Goal: Browse casually

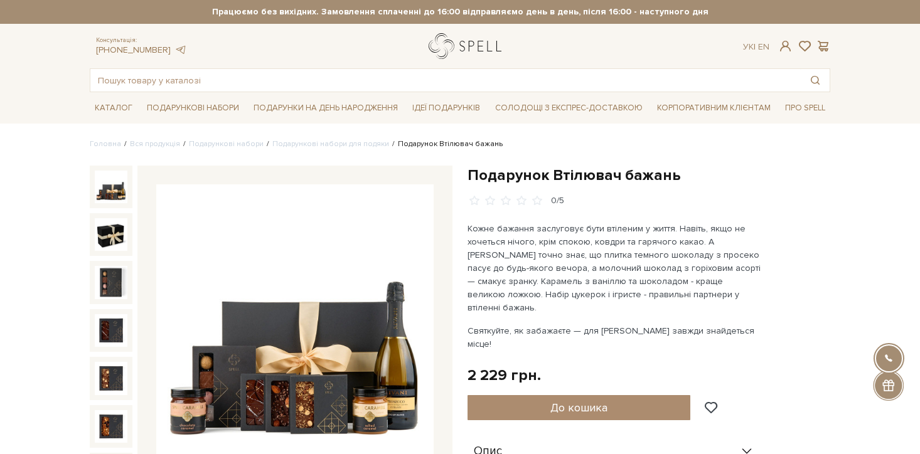
click at [469, 56] on link "logo" at bounding box center [467, 46] width 78 height 26
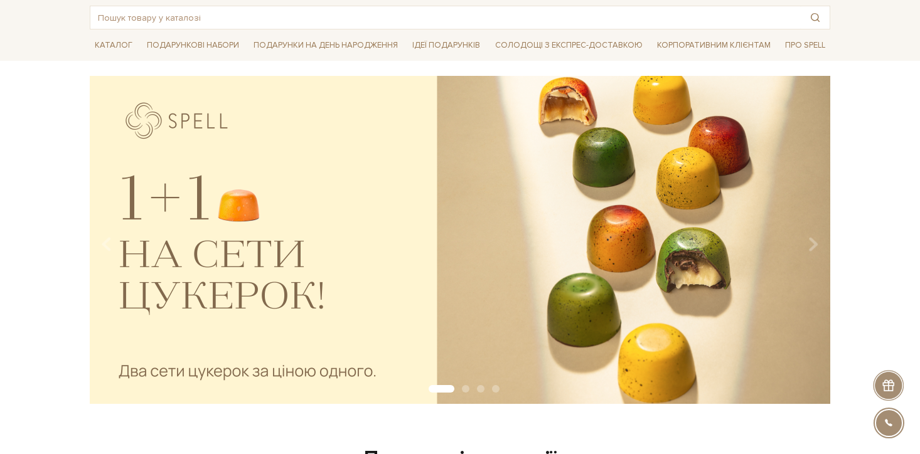
scroll to position [75, 0]
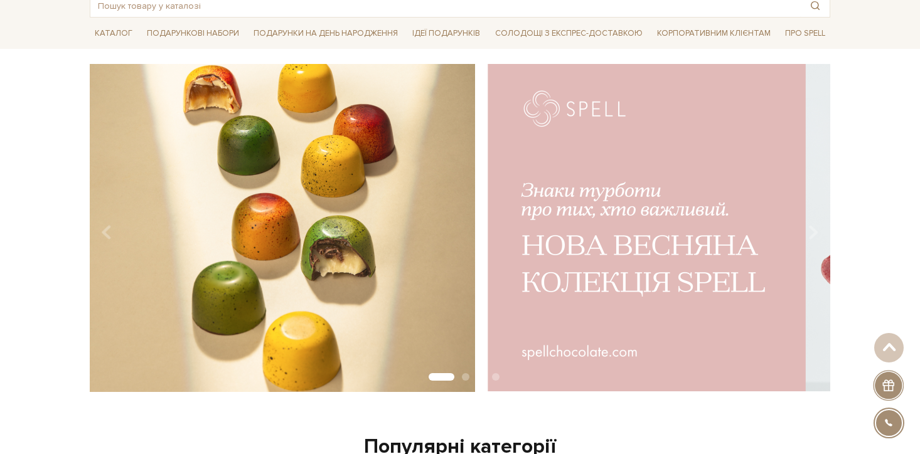
drag, startPoint x: 724, startPoint y: 241, endPoint x: 332, endPoint y: 241, distance: 392.1
click at [357, 241] on img at bounding box center [105, 228] width 740 height 328
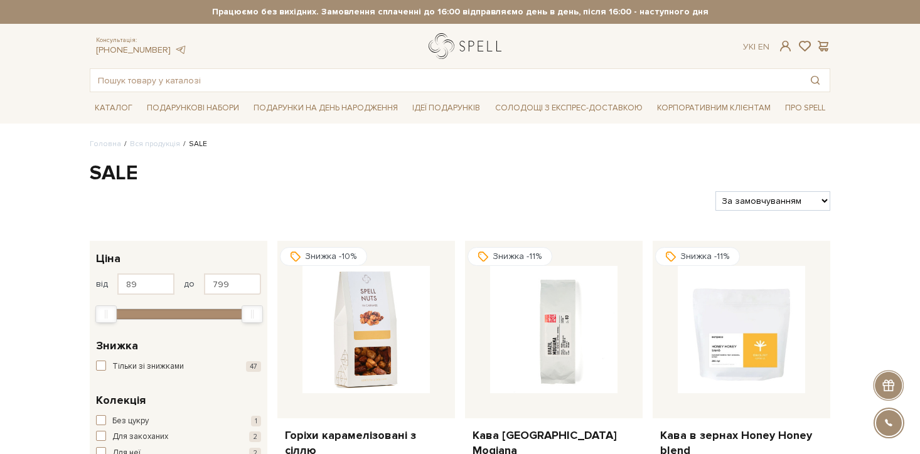
click at [454, 47] on link "logo" at bounding box center [467, 46] width 78 height 26
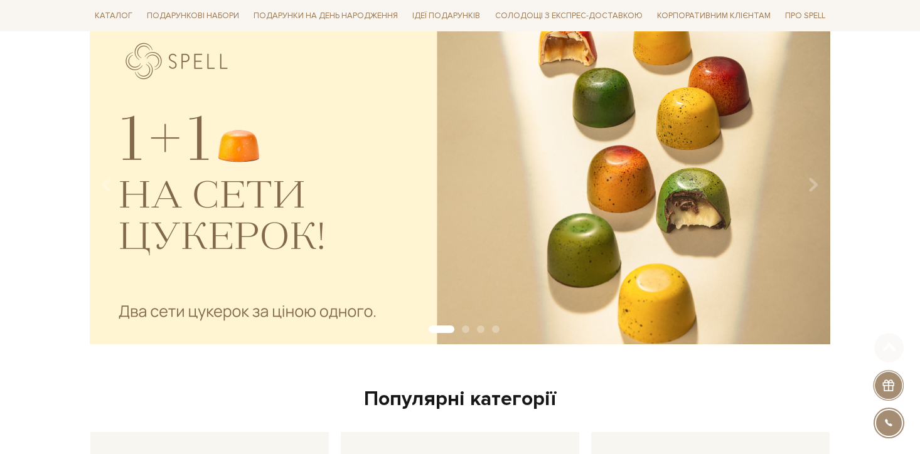
scroll to position [137, 0]
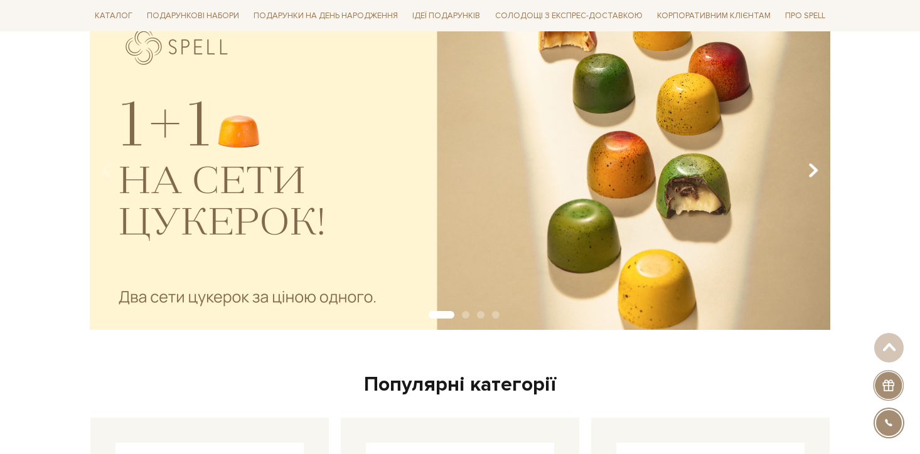
click at [813, 174] on icon "Carousel Navigation" at bounding box center [813, 170] width 11 height 21
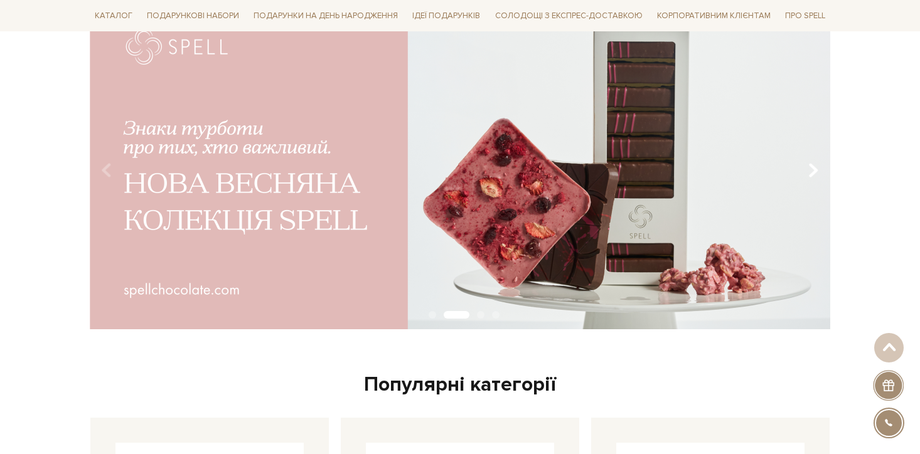
click at [816, 171] on icon "Carousel Navigation" at bounding box center [813, 170] width 11 height 21
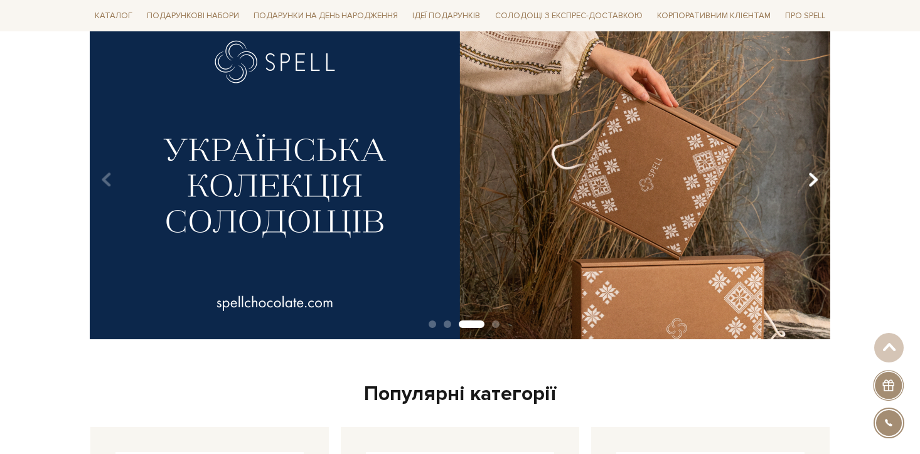
scroll to position [126, 0]
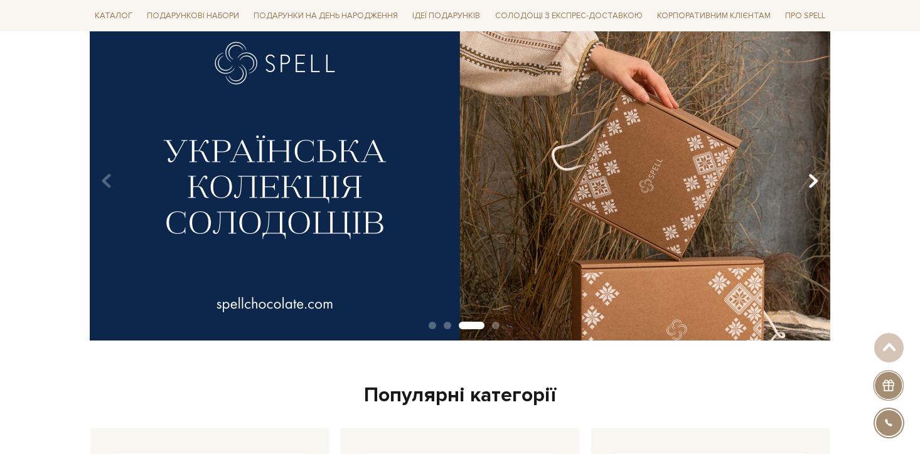
click at [816, 174] on icon "Carousel Navigation" at bounding box center [813, 181] width 11 height 21
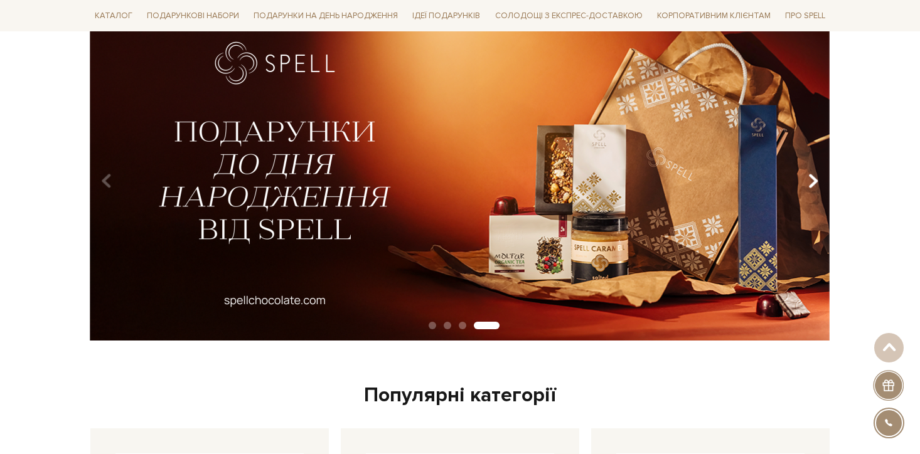
click at [816, 174] on icon "Carousel Navigation" at bounding box center [813, 181] width 11 height 21
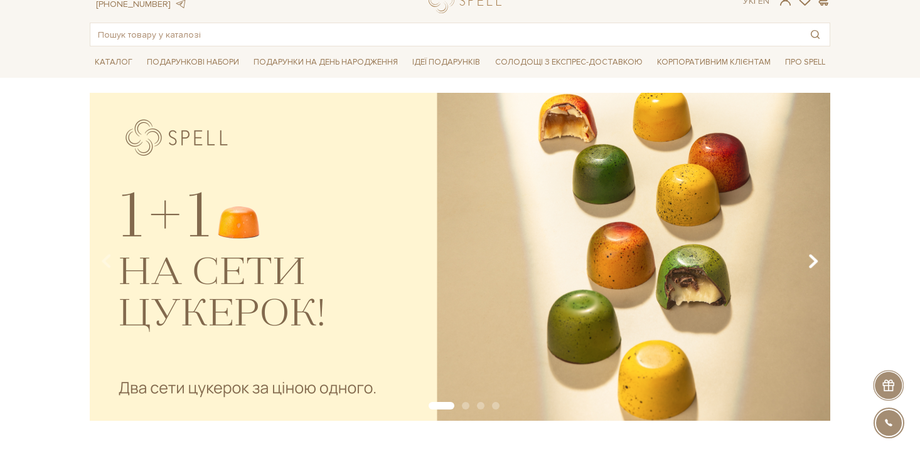
scroll to position [45, 0]
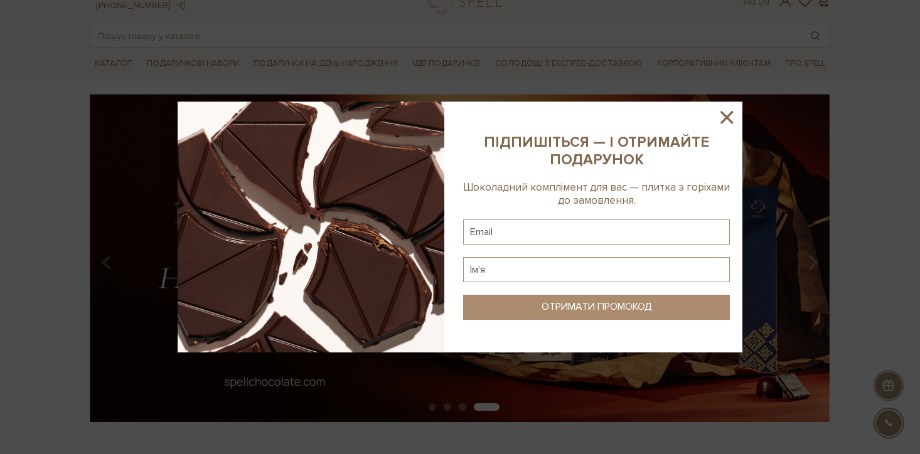
click at [725, 117] on icon at bounding box center [726, 117] width 21 height 21
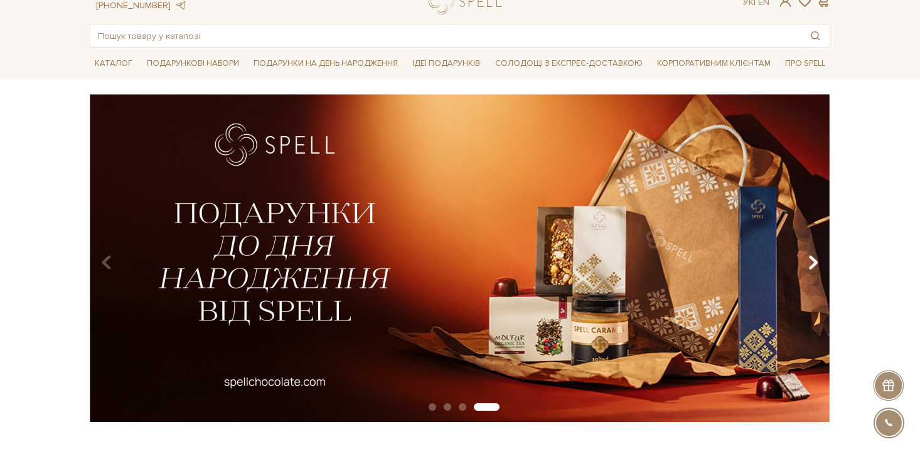
click at [814, 262] on icon "Carousel Navigation" at bounding box center [813, 262] width 11 height 21
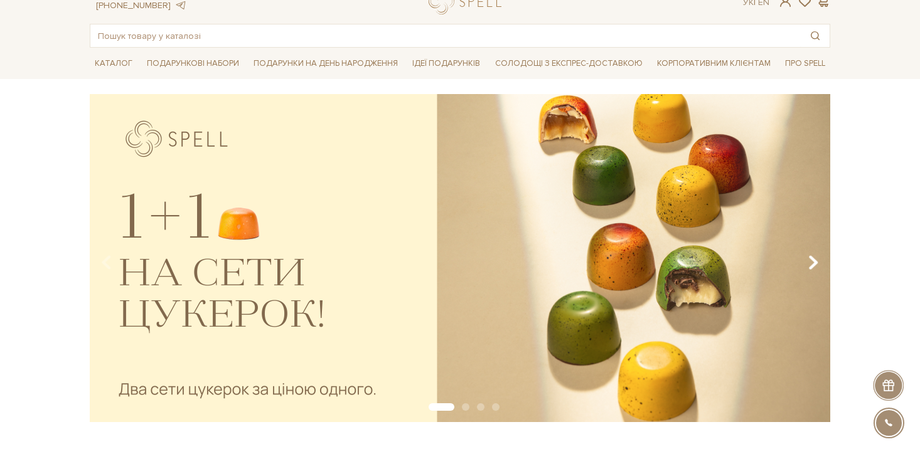
click at [814, 262] on icon "Carousel Navigation" at bounding box center [813, 262] width 11 height 21
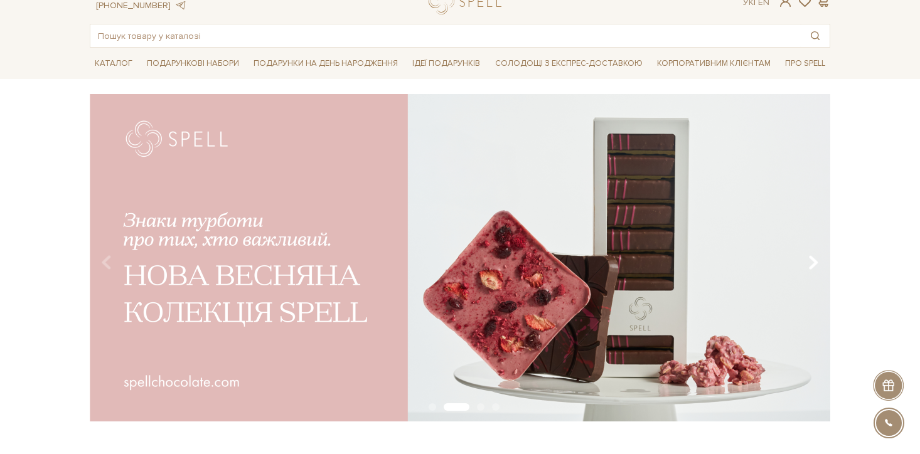
click at [814, 262] on icon "Carousel Navigation" at bounding box center [813, 262] width 11 height 21
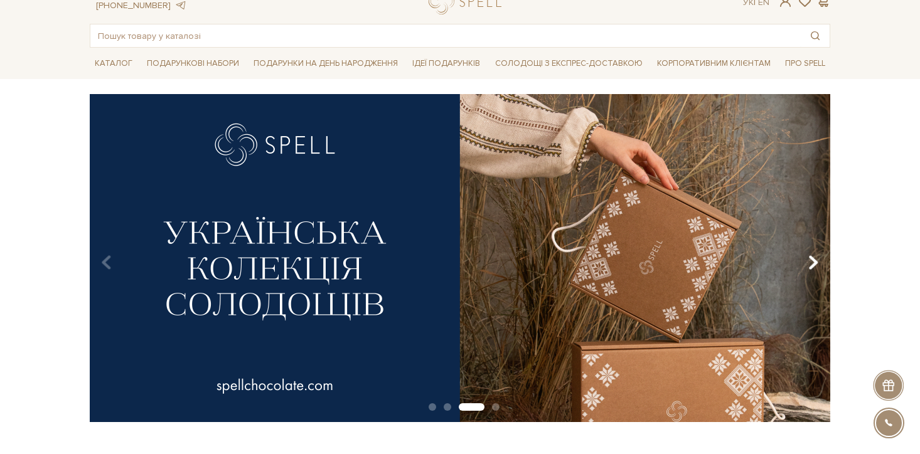
click at [814, 262] on icon "Carousel Navigation" at bounding box center [813, 262] width 11 height 21
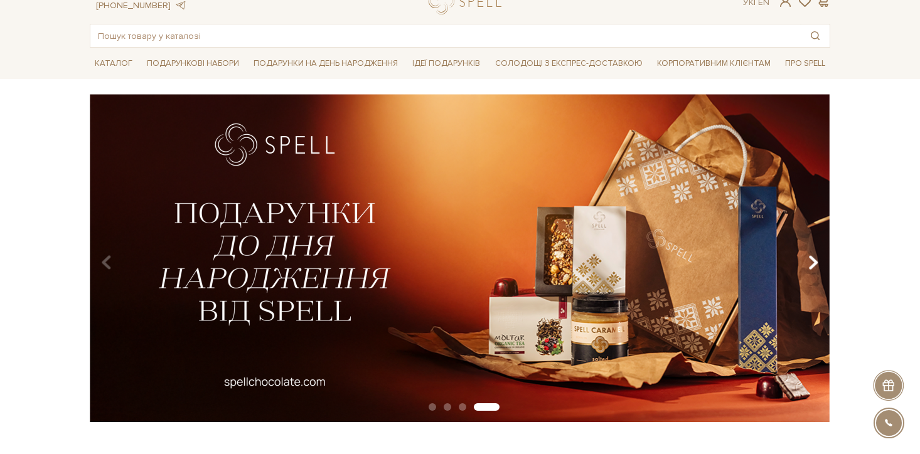
click at [814, 262] on icon "Carousel Navigation" at bounding box center [813, 262] width 11 height 21
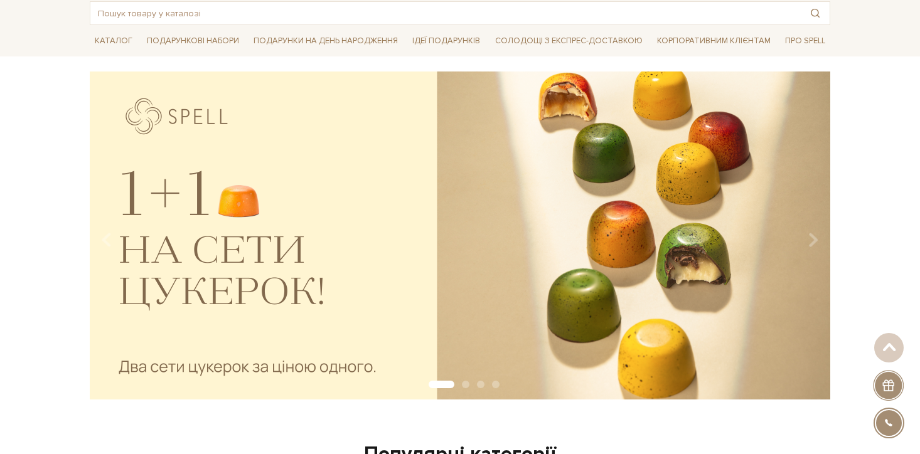
scroll to position [61, 0]
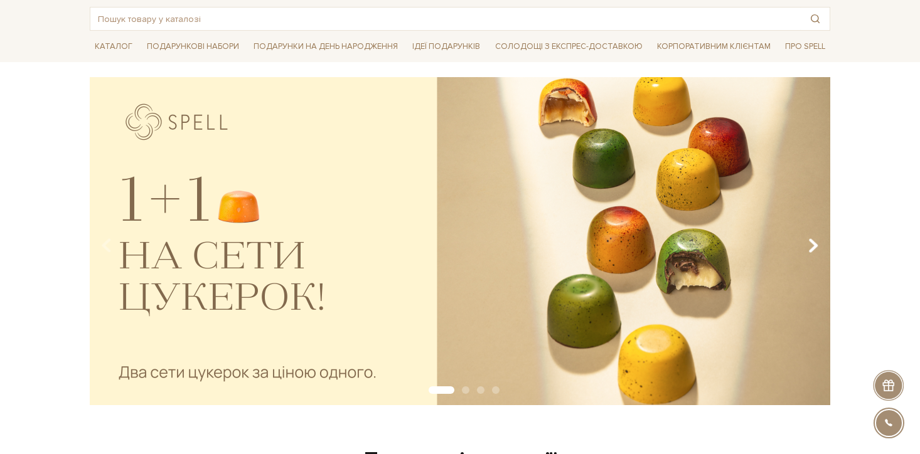
click at [812, 243] on icon "Carousel Navigation" at bounding box center [813, 245] width 11 height 21
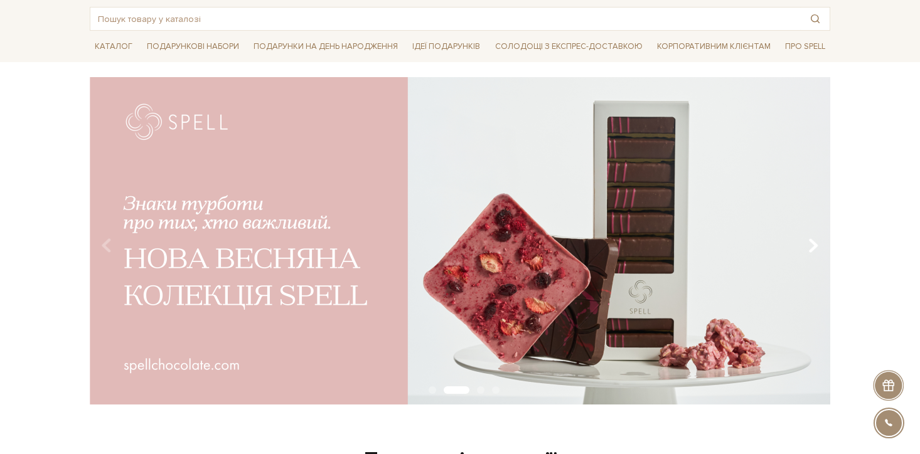
click at [812, 243] on icon "Carousel Navigation" at bounding box center [813, 245] width 11 height 21
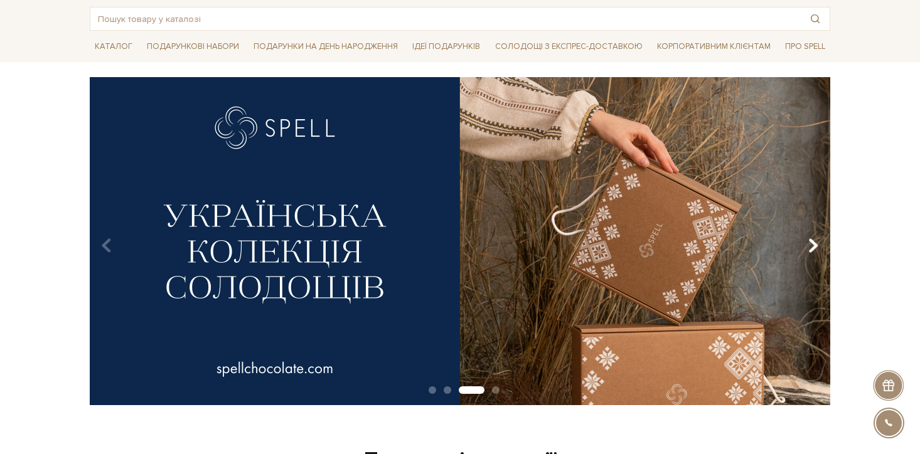
click at [812, 243] on icon "Carousel Navigation" at bounding box center [813, 245] width 11 height 21
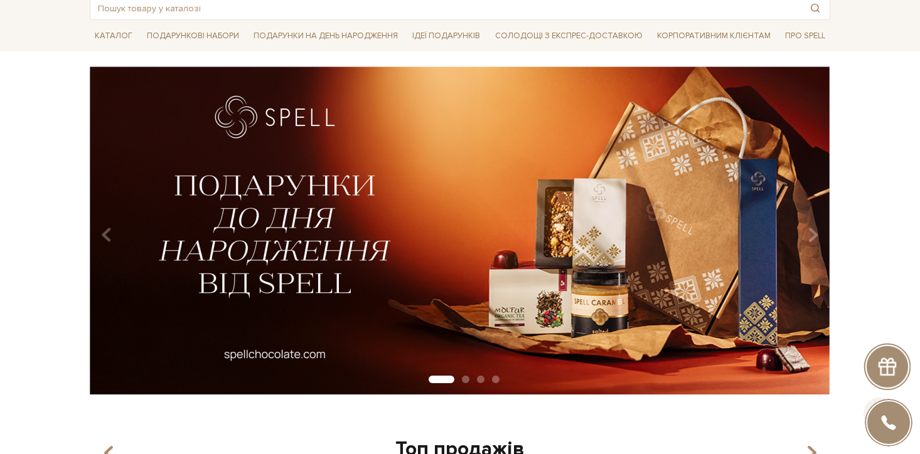
scroll to position [93, 0]
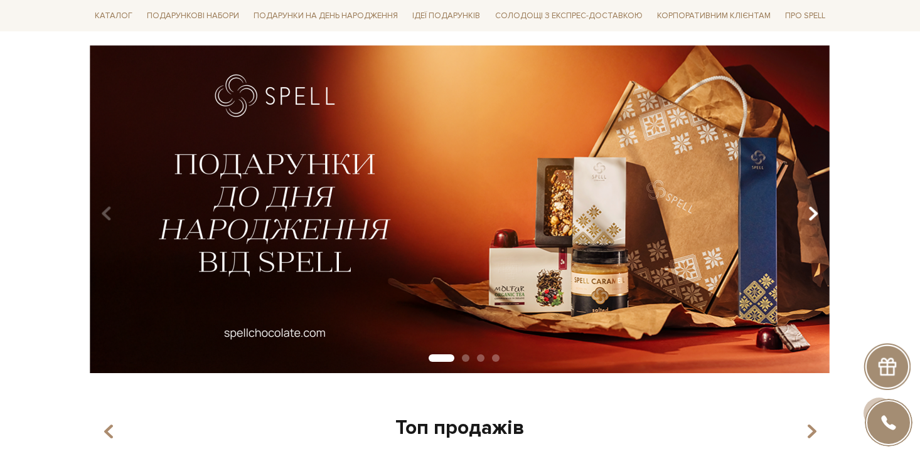
click at [809, 210] on icon "Carousel Navigation" at bounding box center [813, 213] width 11 height 21
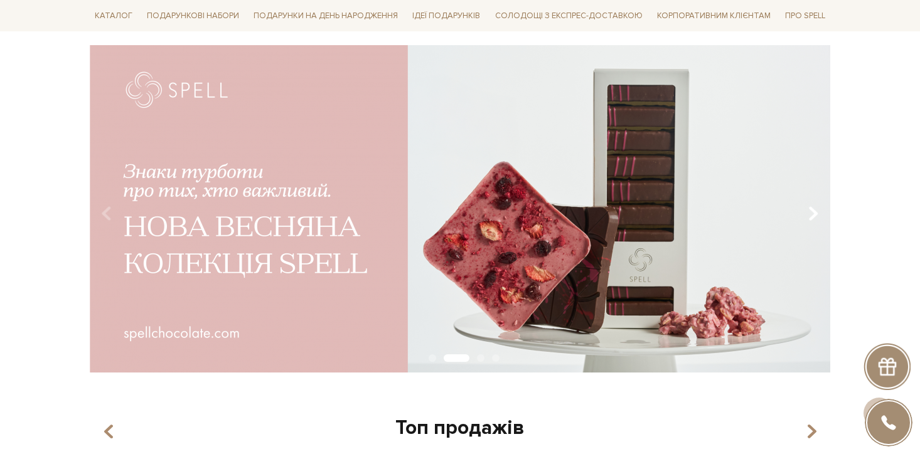
click at [811, 213] on icon "Carousel Navigation" at bounding box center [813, 213] width 11 height 21
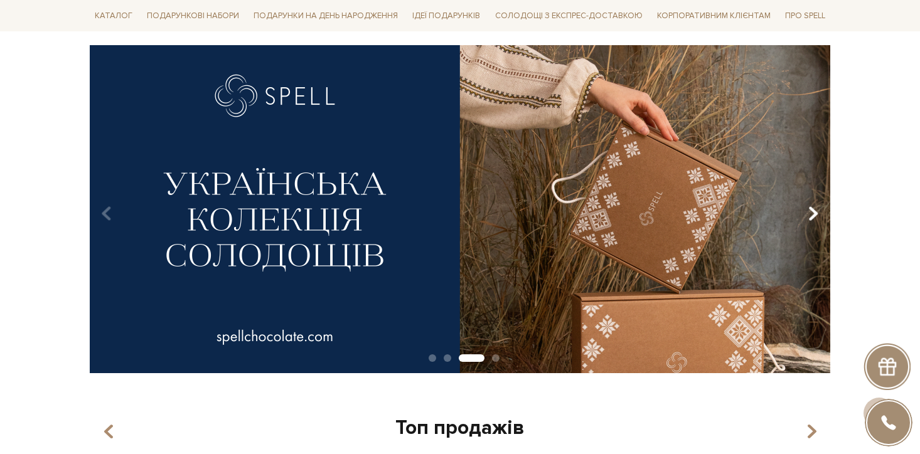
click at [812, 213] on icon "Carousel Navigation" at bounding box center [813, 213] width 11 height 21
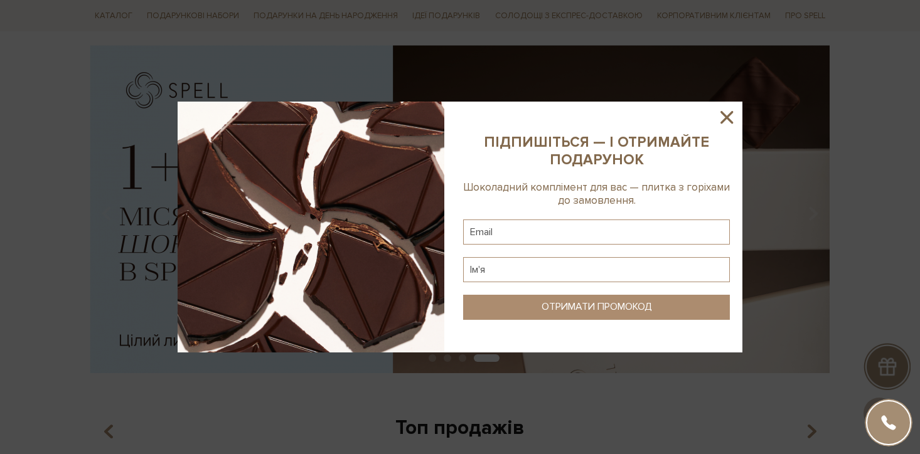
click at [727, 116] on icon at bounding box center [726, 117] width 13 height 13
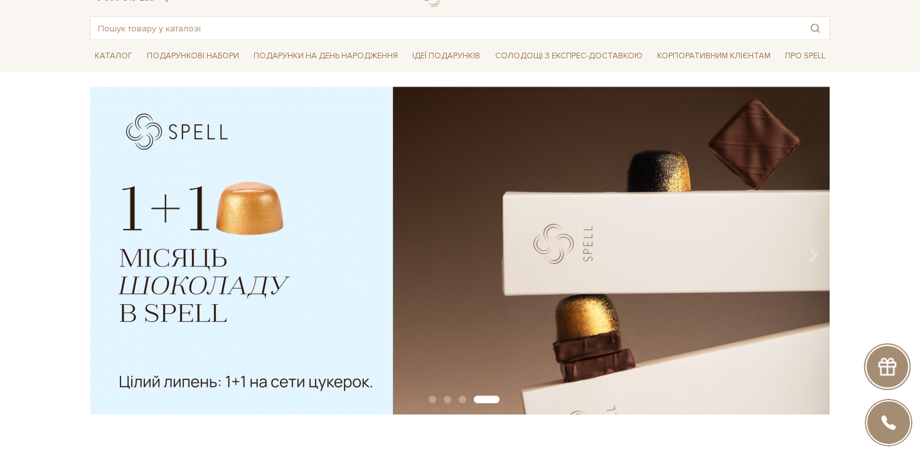
scroll to position [55, 0]
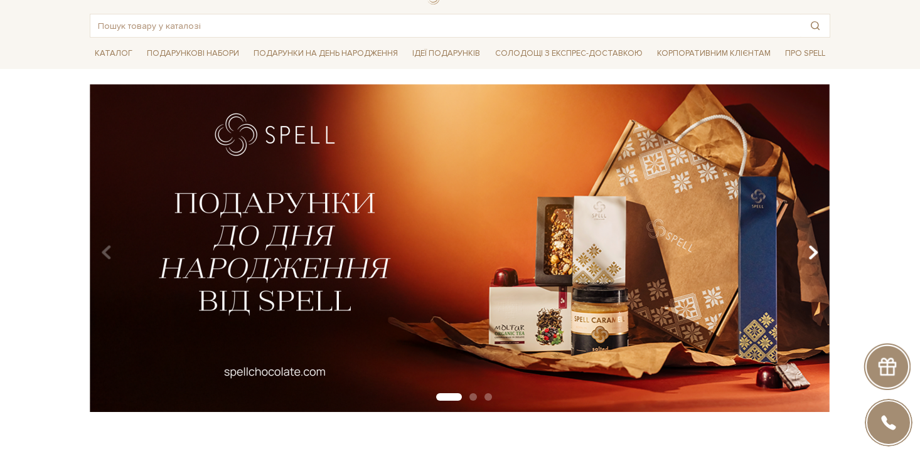
click at [815, 251] on icon "Carousel Navigation" at bounding box center [813, 252] width 11 height 21
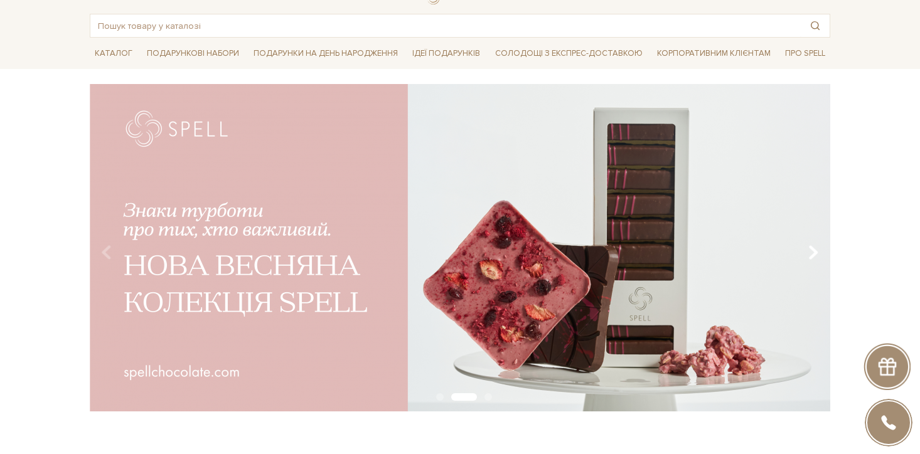
click at [815, 251] on icon "Carousel Navigation" at bounding box center [813, 252] width 11 height 21
